Goal: Transaction & Acquisition: Purchase product/service

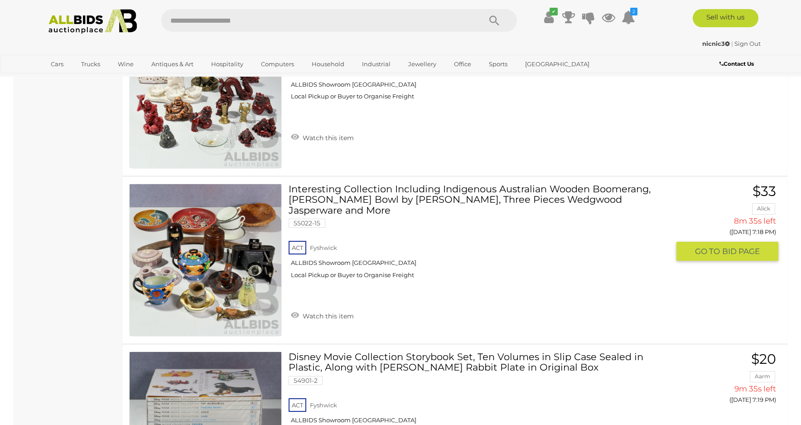
scroll to position [1812, 0]
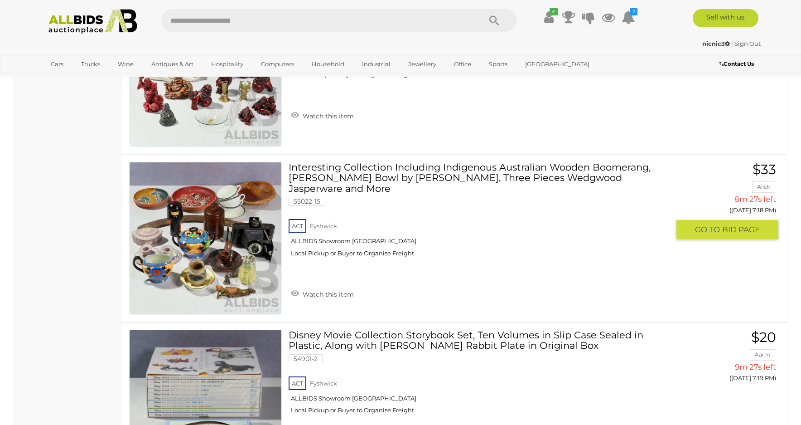
click at [229, 292] on img at bounding box center [206, 238] width 152 height 152
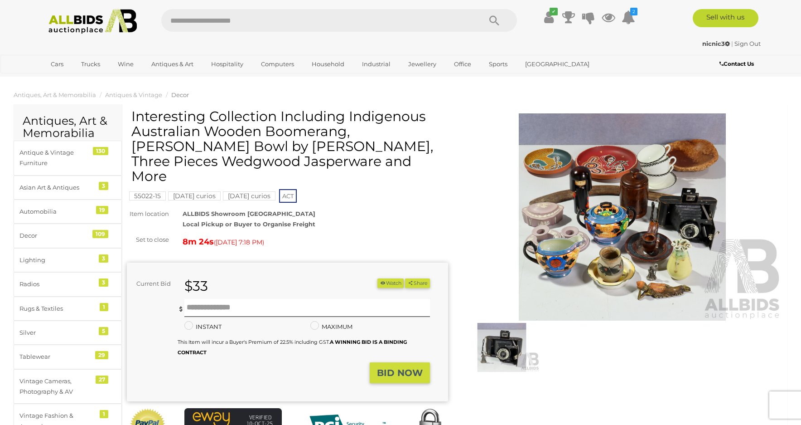
click at [660, 294] on img at bounding box center [622, 216] width 321 height 207
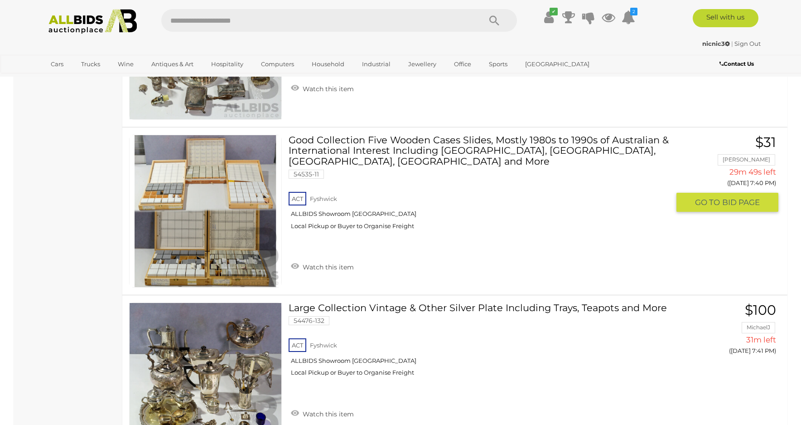
scroll to position [5499, 0]
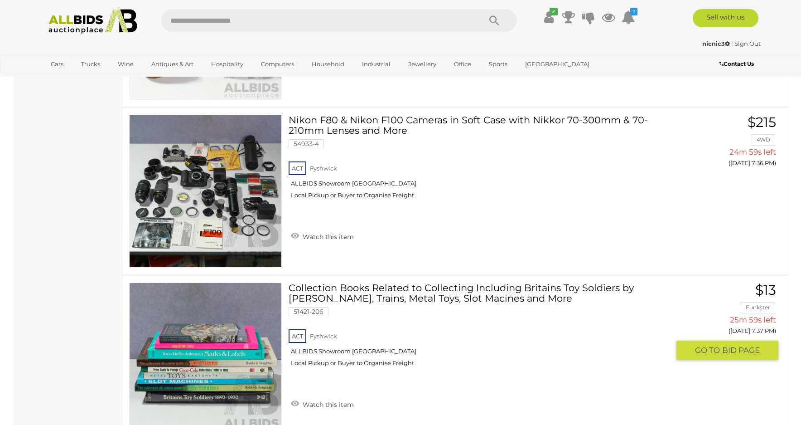
scroll to position [4835, 0]
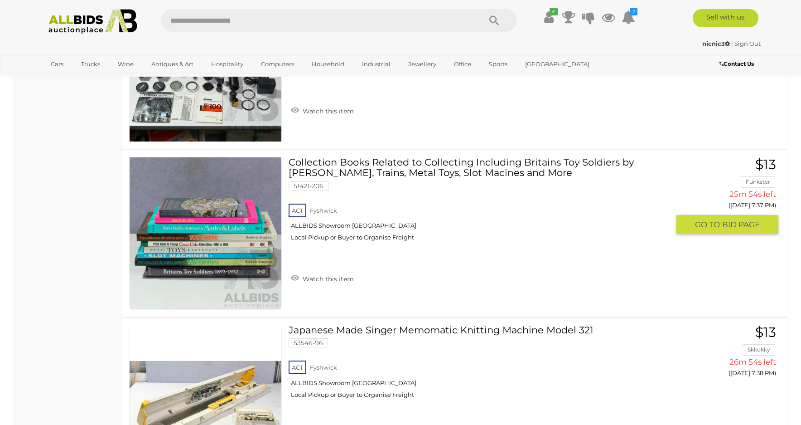
click at [208, 275] on img at bounding box center [206, 233] width 152 height 152
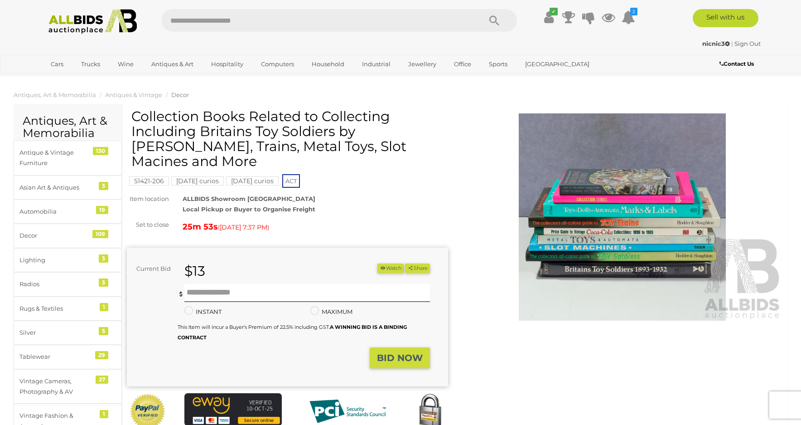
click at [589, 232] on img at bounding box center [622, 216] width 321 height 207
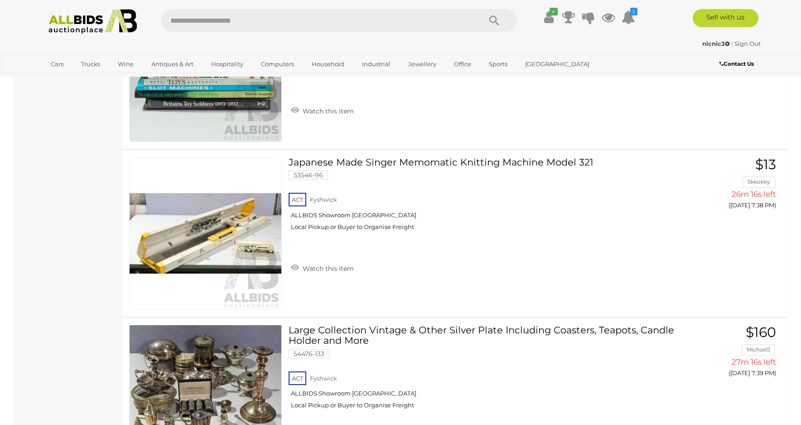
scroll to position [4654, 0]
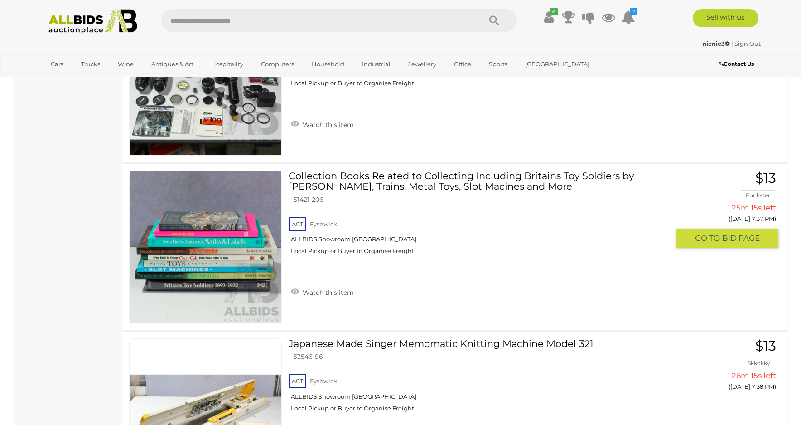
click at [731, 236] on span "BID PAGE" at bounding box center [741, 238] width 38 height 10
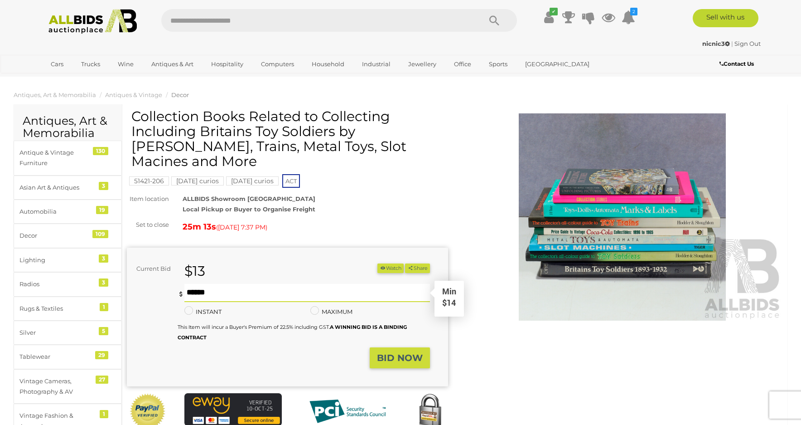
click at [223, 284] on input "text" at bounding box center [307, 293] width 246 height 18
type input "**"
click at [390, 352] on strong "BID NOW" at bounding box center [400, 357] width 46 height 11
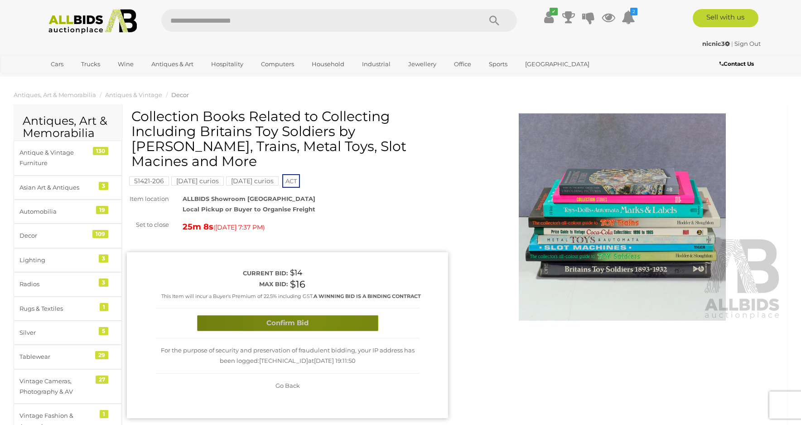
click at [316, 315] on button "Confirm Bid" at bounding box center [287, 323] width 181 height 16
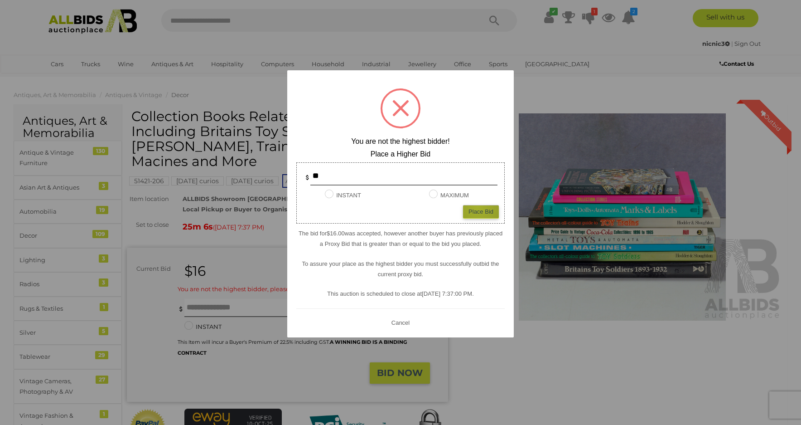
click at [478, 208] on div "Place Bid" at bounding box center [481, 211] width 36 height 13
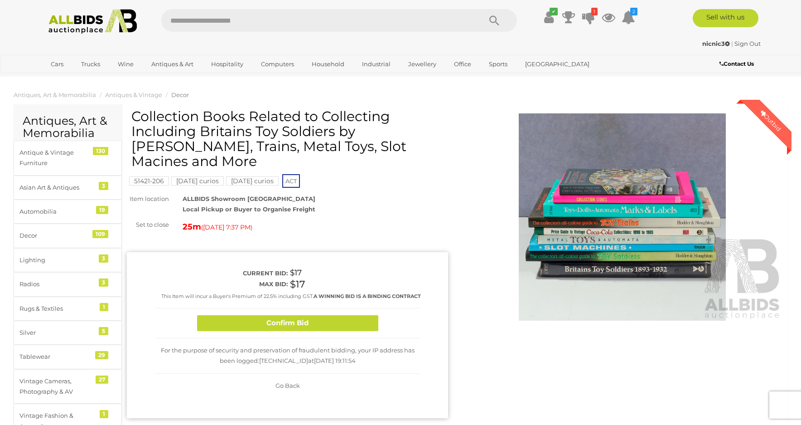
click at [286, 382] on span "Go Back" at bounding box center [287, 385] width 24 height 7
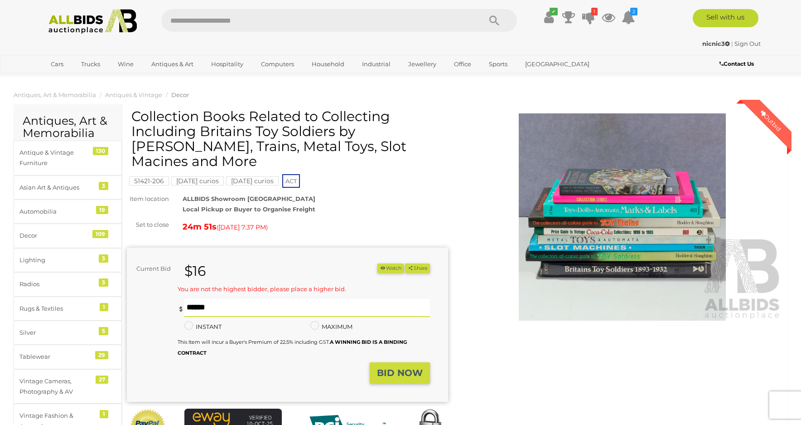
drag, startPoint x: 211, startPoint y: 291, endPoint x: 170, endPoint y: 295, distance: 41.0
click at [170, 295] on div "You are not the highest bidder, please place a higher bid. ** ** Minimum bid is…" at bounding box center [278, 323] width 303 height 79
type input "**"
click at [391, 367] on strong "BID NOW" at bounding box center [400, 372] width 46 height 11
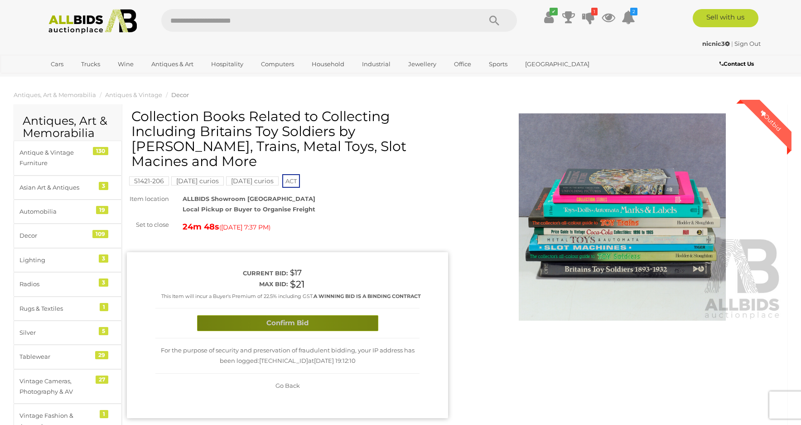
click at [304, 315] on button "Confirm Bid" at bounding box center [287, 323] width 181 height 16
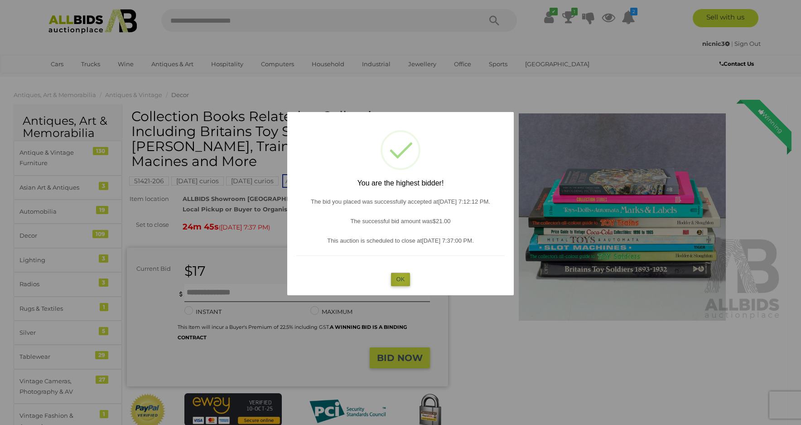
click at [402, 277] on button "OK" at bounding box center [400, 278] width 19 height 13
